Goal: Task Accomplishment & Management: Use online tool/utility

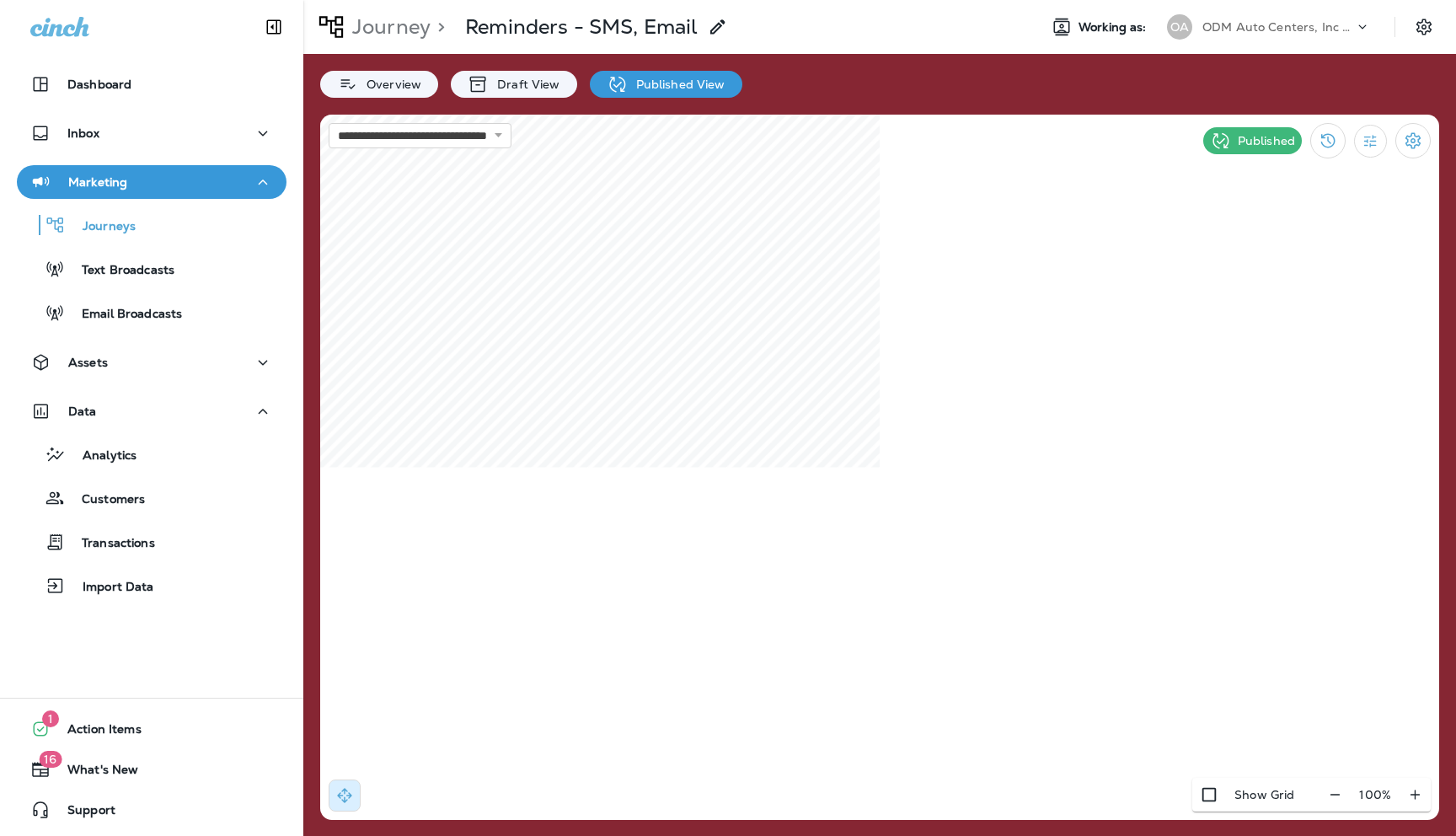
click at [1271, 28] on p "ODM Auto Centers, Inc DBA Jiffy Lube" at bounding box center [1278, 27] width 152 height 13
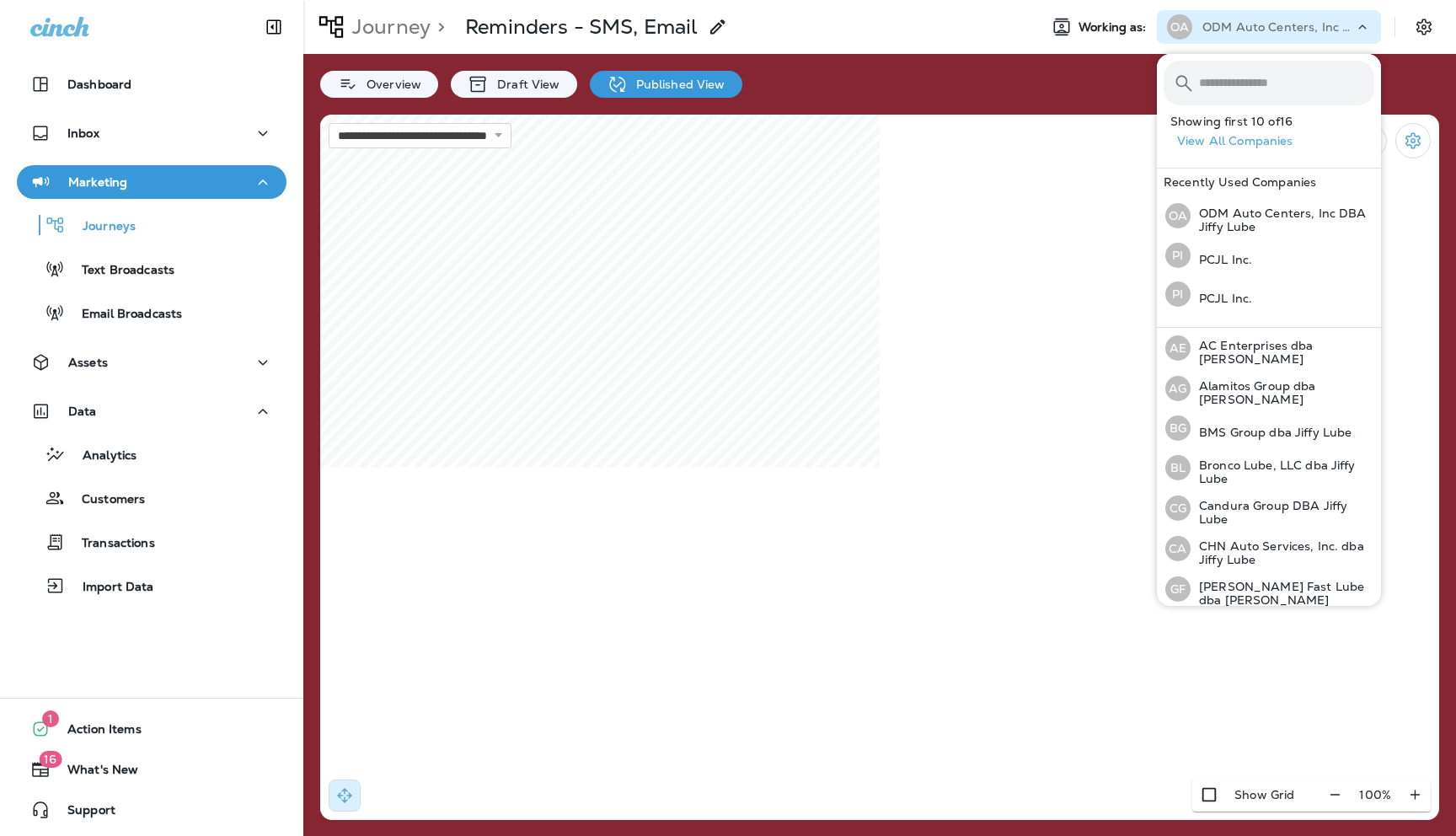
click at [1359, 17] on div at bounding box center [1370, 22] width 32 height 25
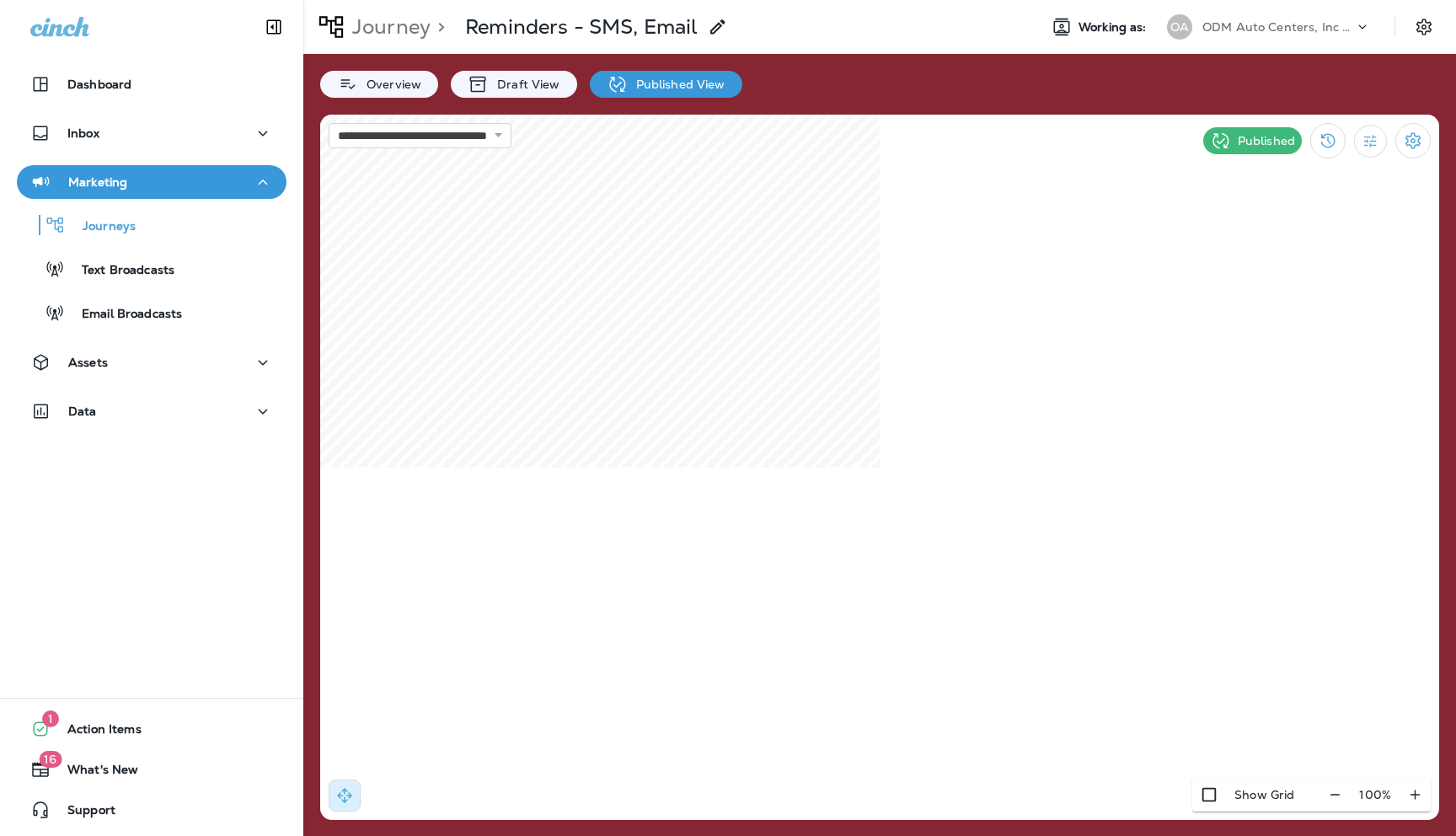
click at [1287, 28] on p "ODM Auto Centers, Inc DBA Jiffy Lube" at bounding box center [1278, 27] width 152 height 13
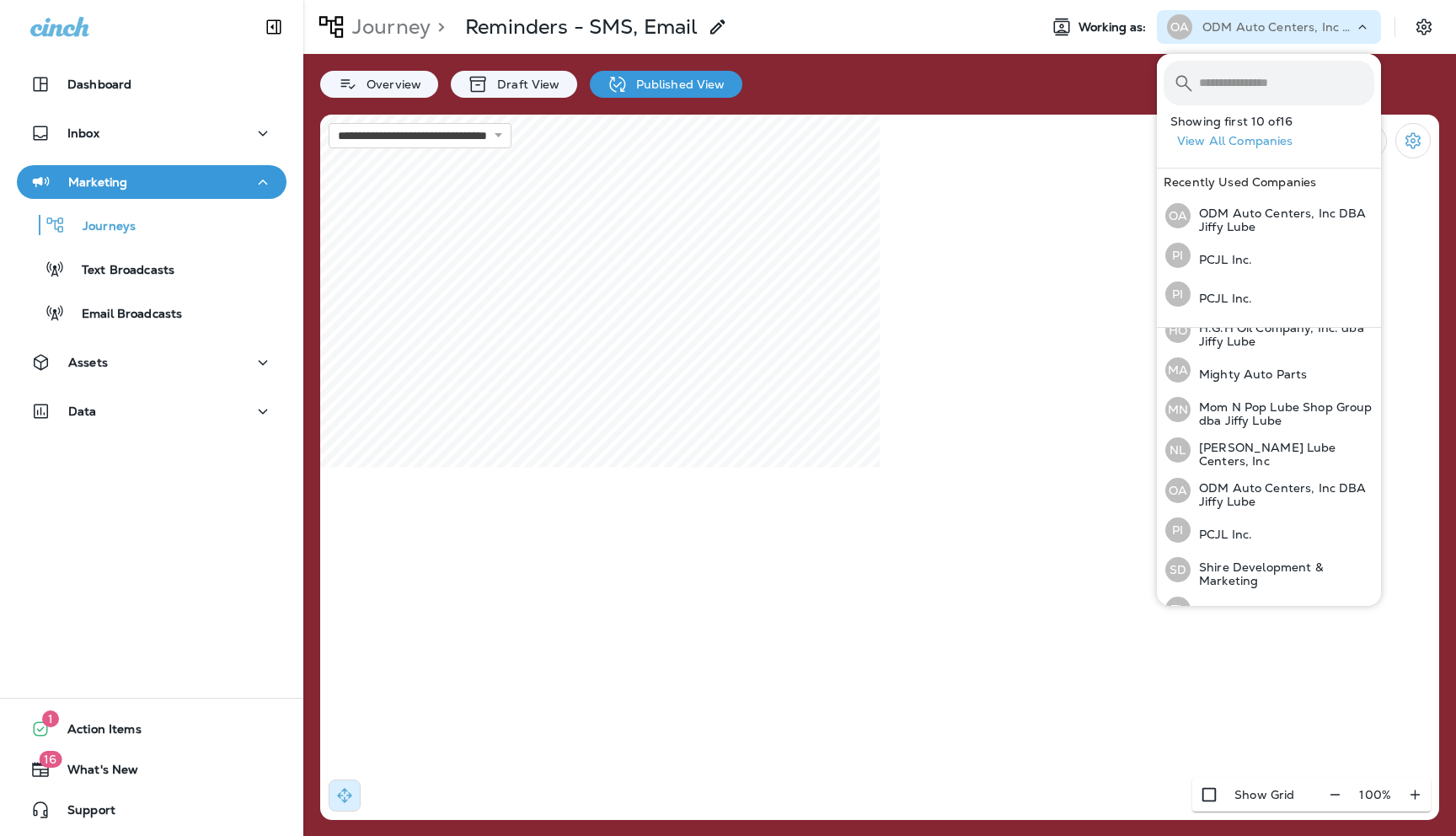
scroll to position [363, 0]
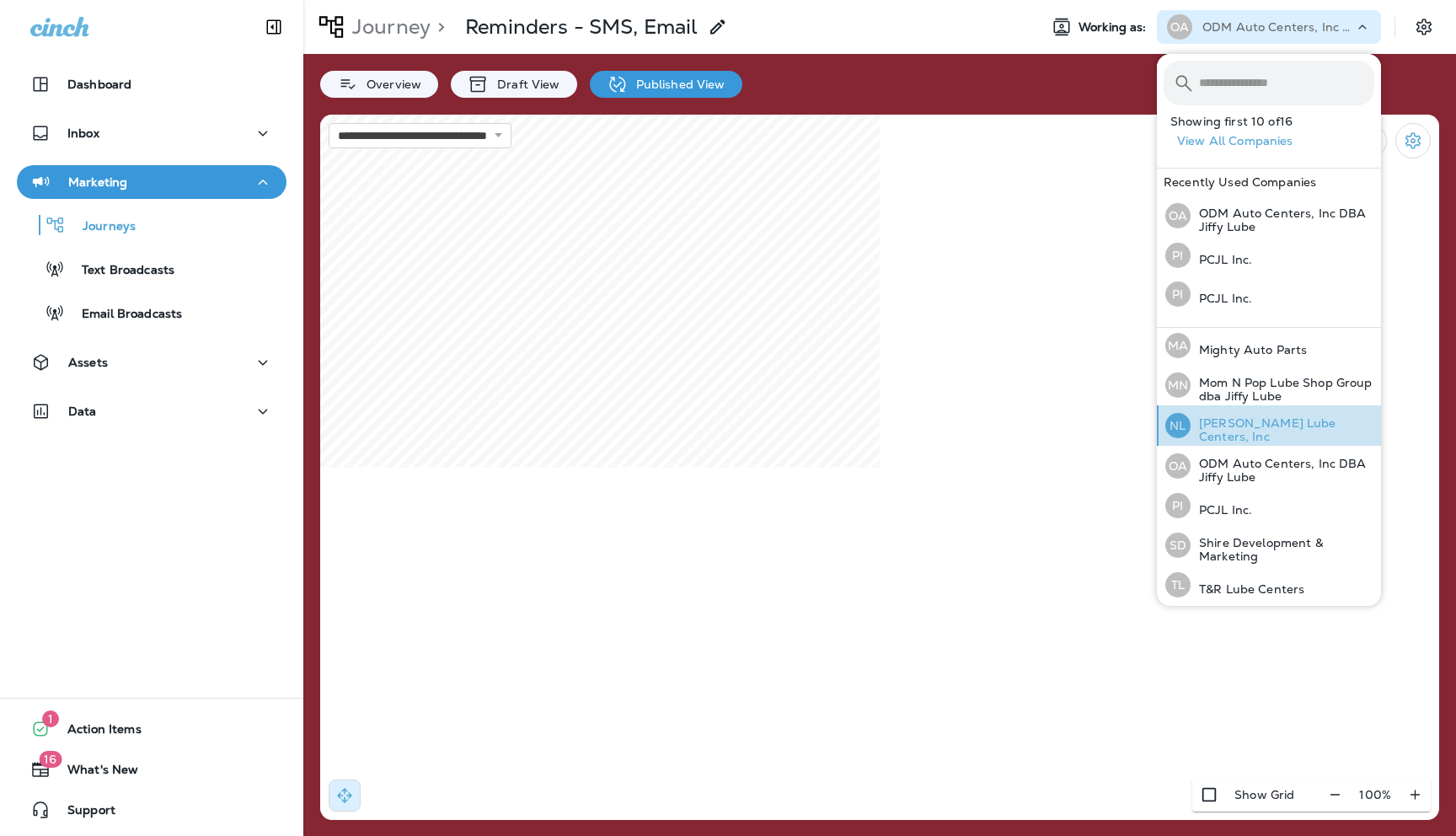
click at [1223, 420] on p "[PERSON_NAME] Lube Centers, Inc" at bounding box center [1282, 429] width 184 height 27
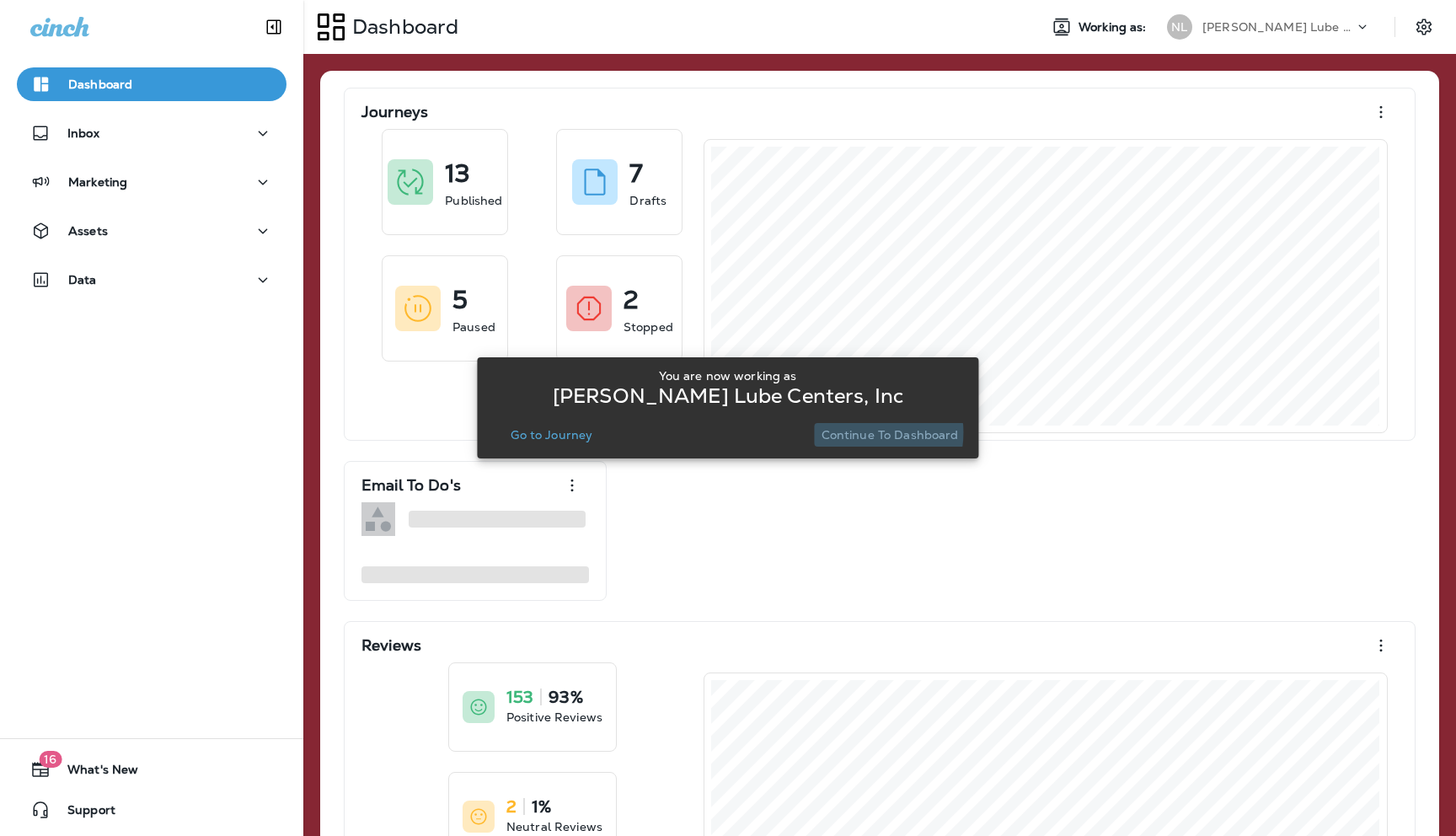
click at [855, 432] on p "Continue to Dashboard" at bounding box center [890, 435] width 138 height 13
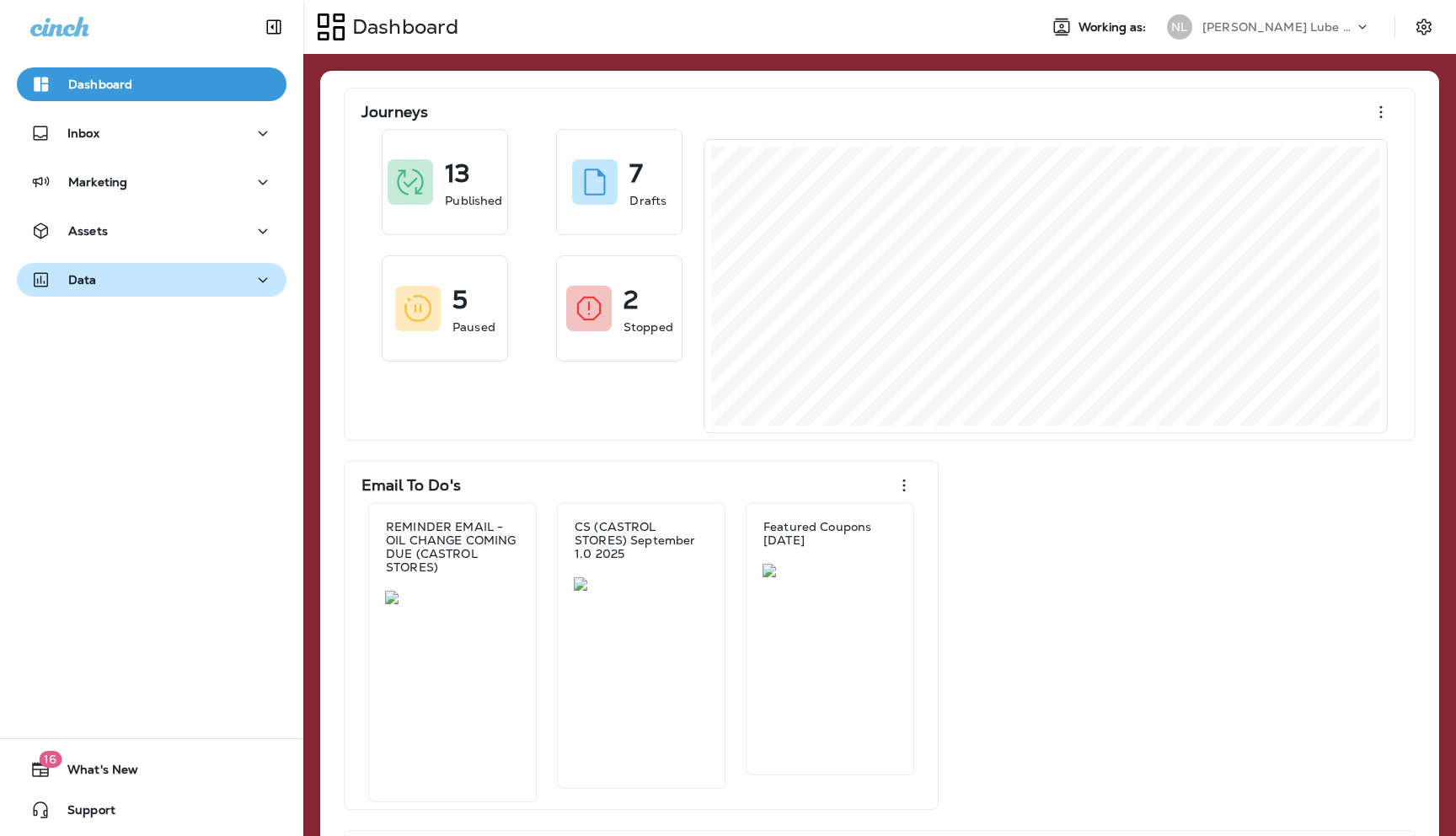
click at [190, 279] on div "Data" at bounding box center [151, 280] width 243 height 21
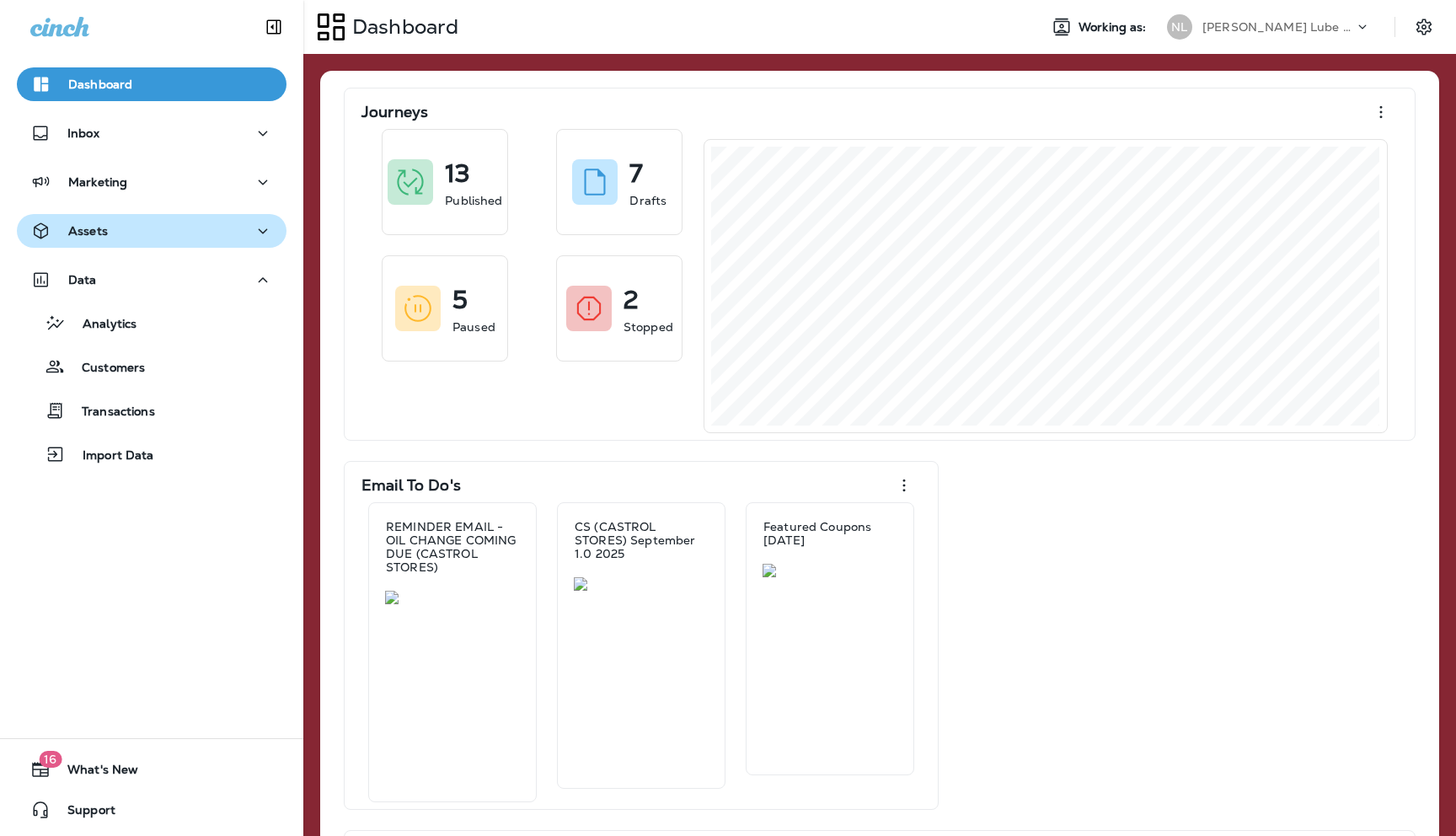
click at [140, 232] on div "Assets" at bounding box center [151, 231] width 243 height 21
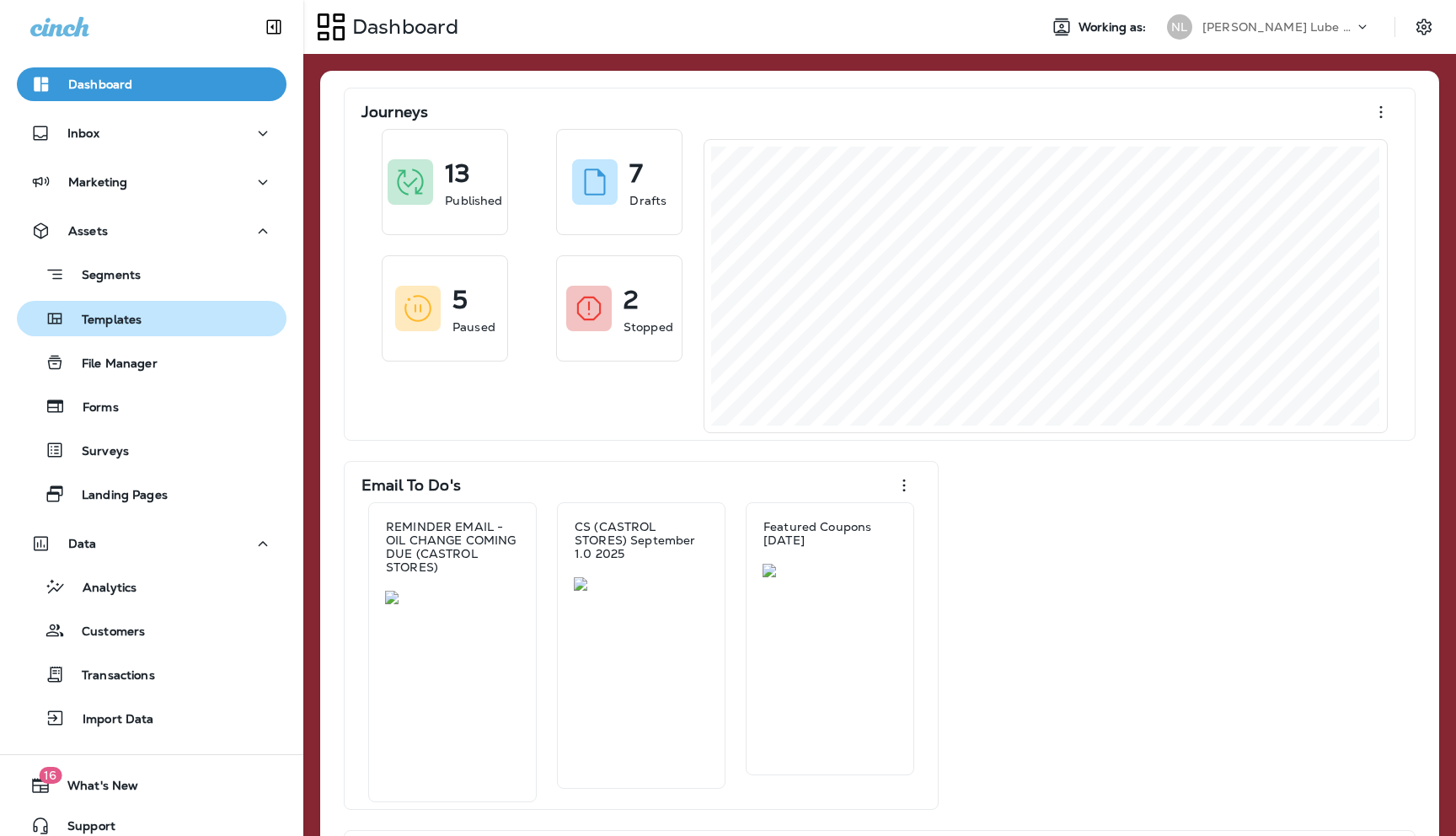
click at [117, 321] on p "Templates" at bounding box center [103, 321] width 77 height 16
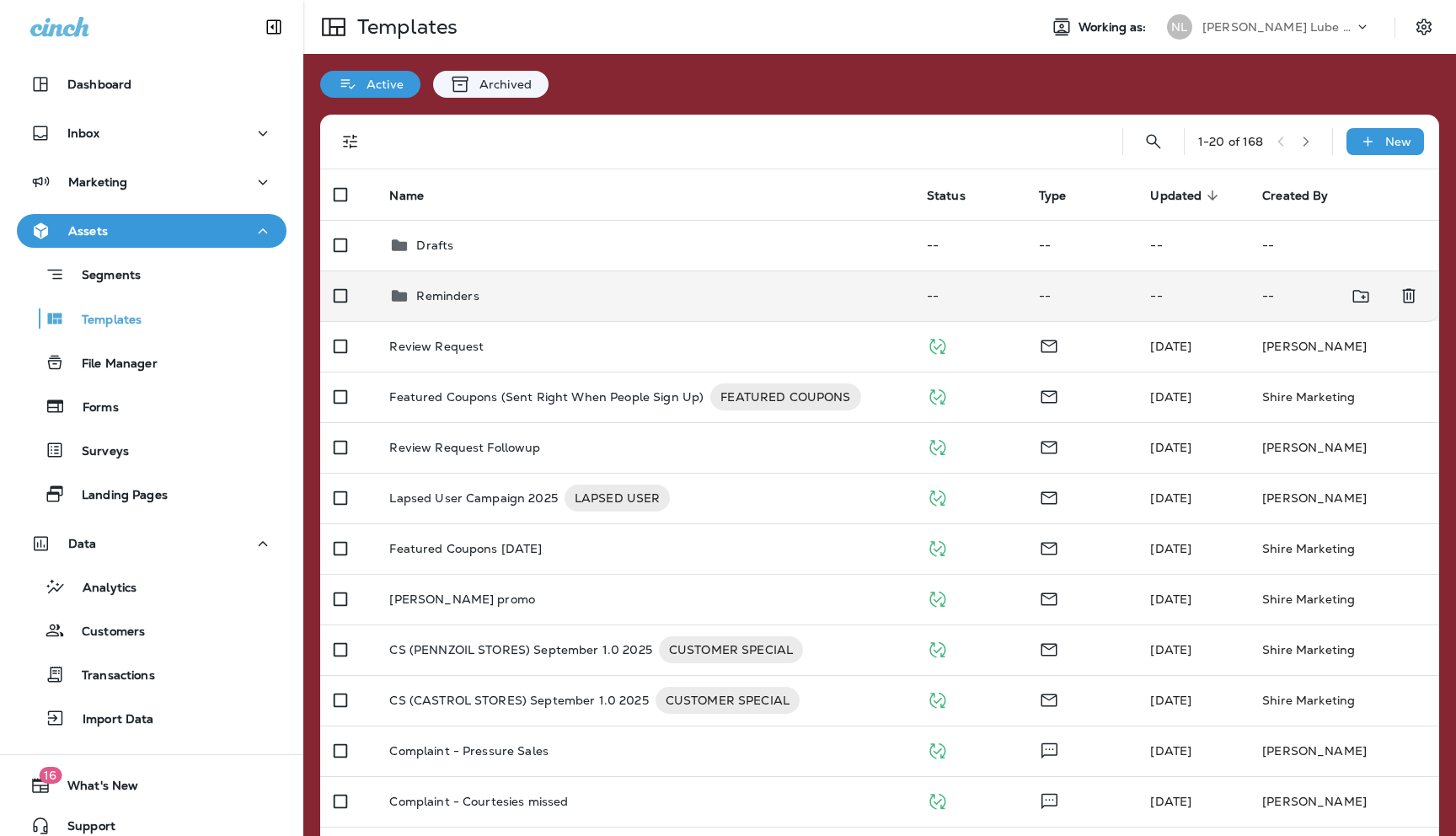
click at [443, 292] on p "Reminders" at bounding box center [447, 295] width 63 height 13
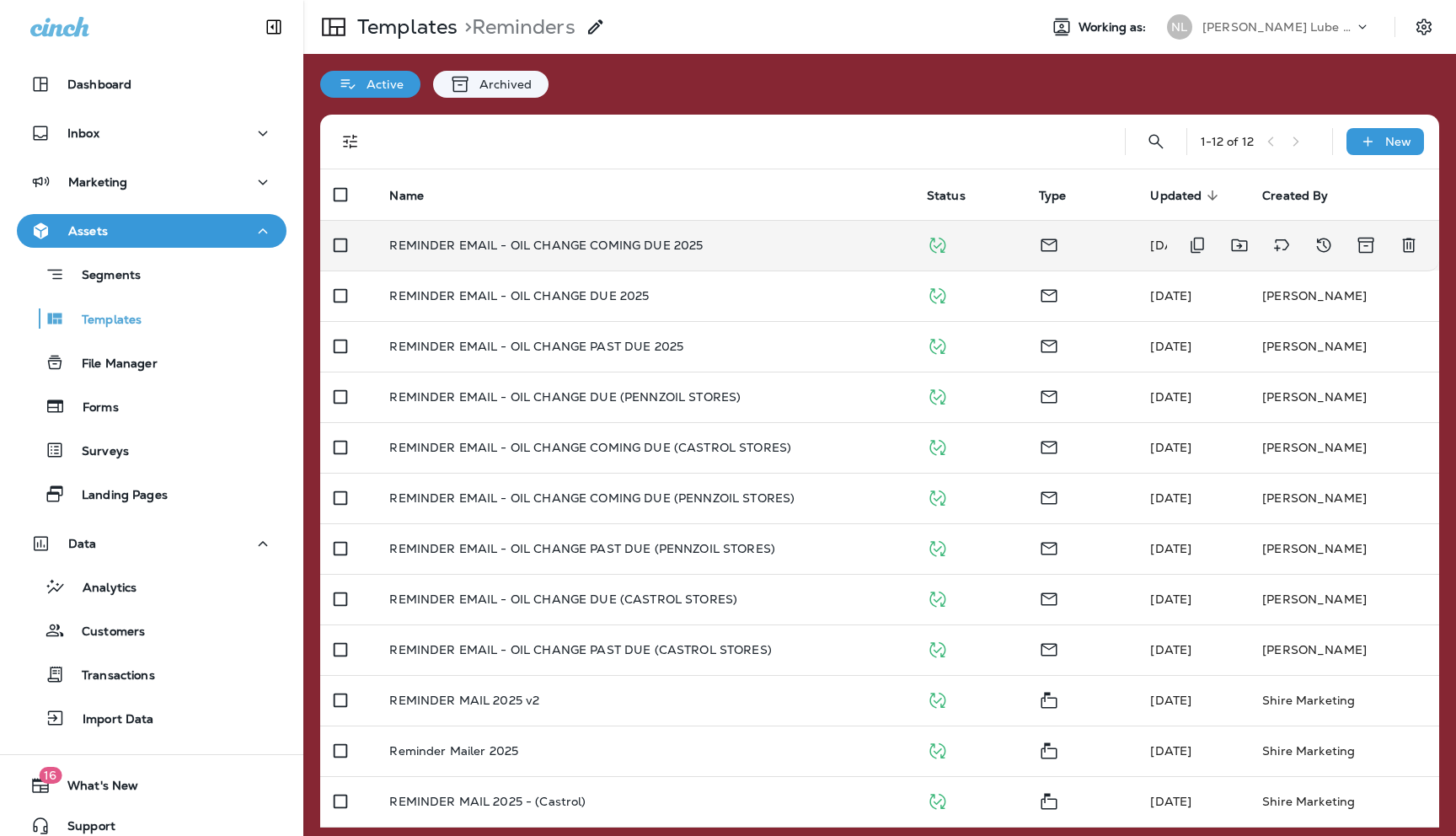
click at [481, 246] on p "REMINDER EMAIL - OIL CHANGE COMING DUE 2025" at bounding box center [545, 245] width 313 height 13
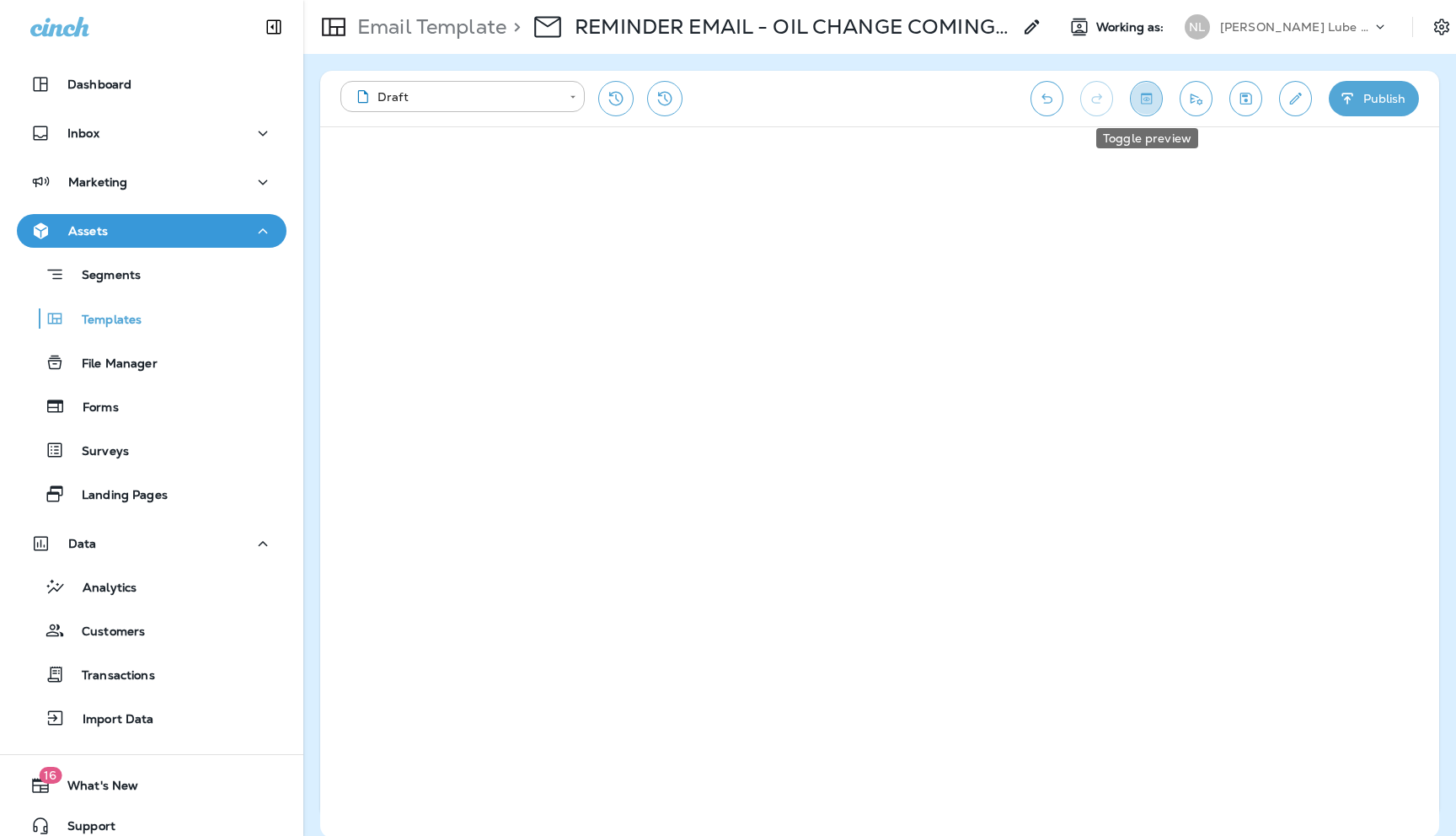
click at [1151, 97] on icon "Toggle preview" at bounding box center [1146, 98] width 11 height 11
